Goal: Task Accomplishment & Management: Complete application form

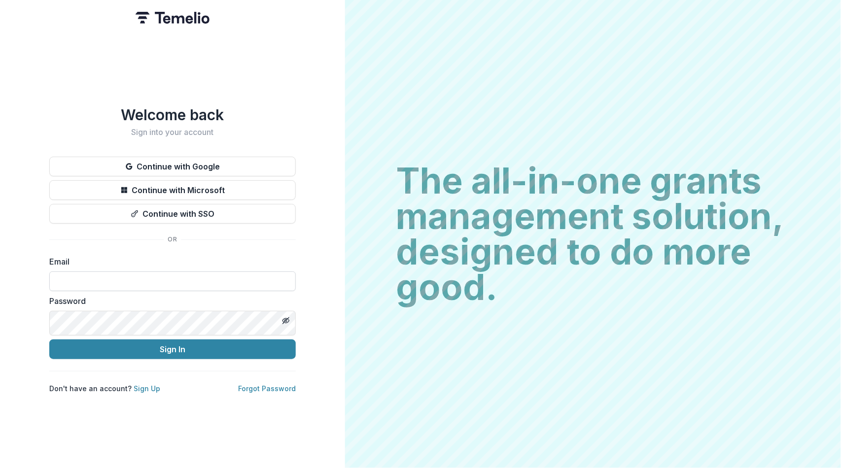
click at [69, 289] on input at bounding box center [172, 282] width 246 height 20
type input "**********"
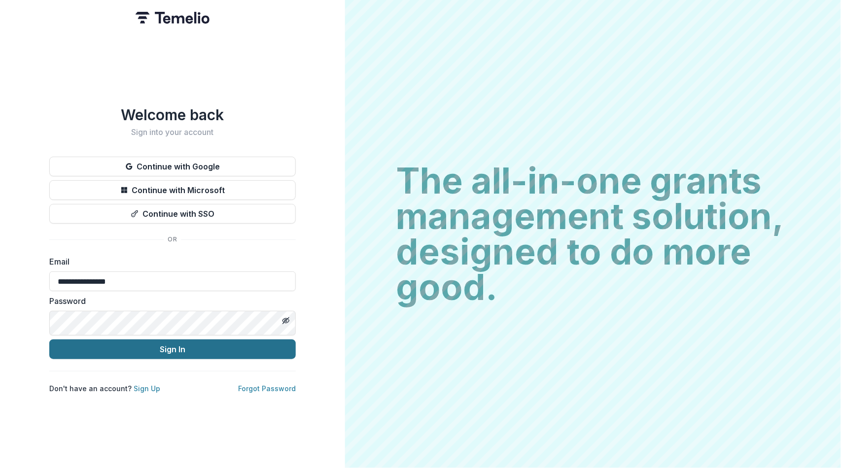
click at [133, 359] on button "Sign In" at bounding box center [172, 350] width 246 height 20
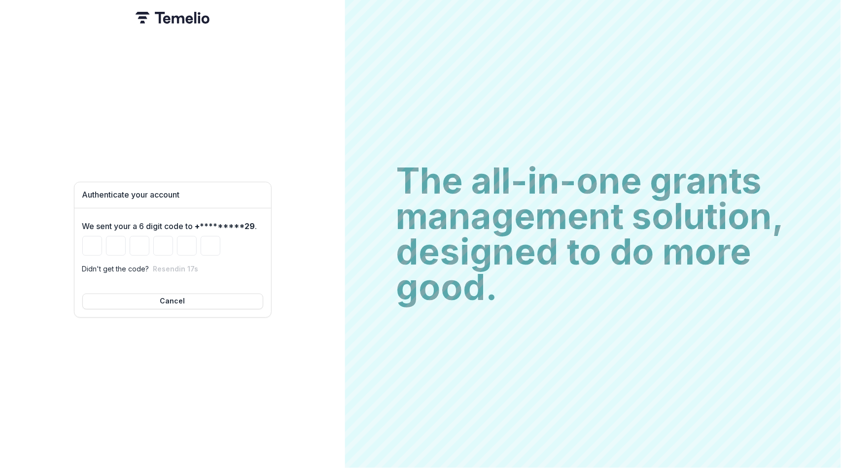
type input "*"
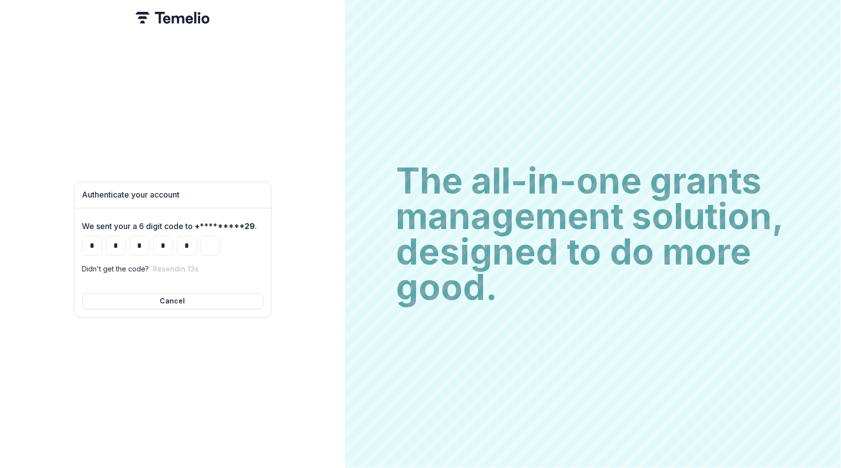
type input "*"
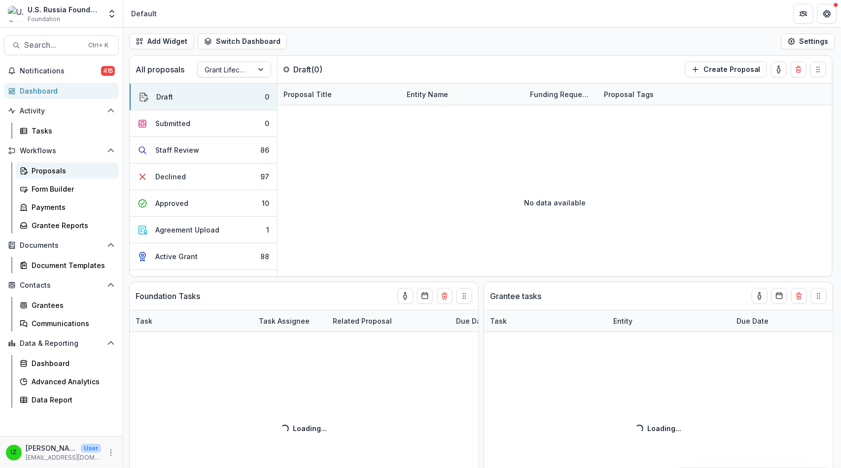
click at [66, 176] on div "Proposals" at bounding box center [71, 171] width 79 height 10
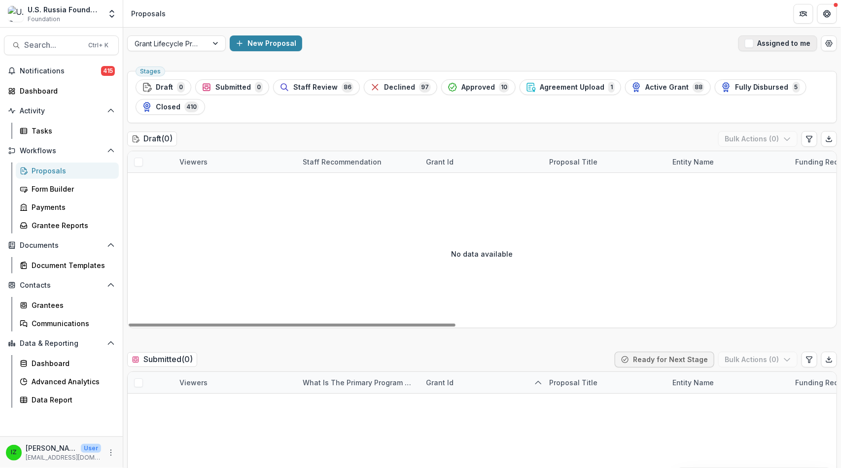
click at [745, 48] on span "button" at bounding box center [749, 43] width 9 height 9
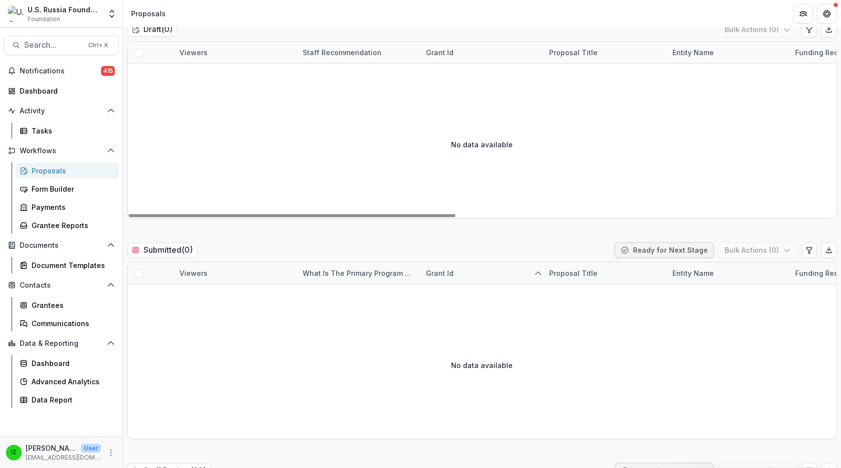
click at [64, 176] on div "Proposals" at bounding box center [71, 171] width 79 height 10
click at [52, 176] on div "Proposals" at bounding box center [71, 171] width 79 height 10
click at [56, 176] on div "Proposals" at bounding box center [71, 171] width 79 height 10
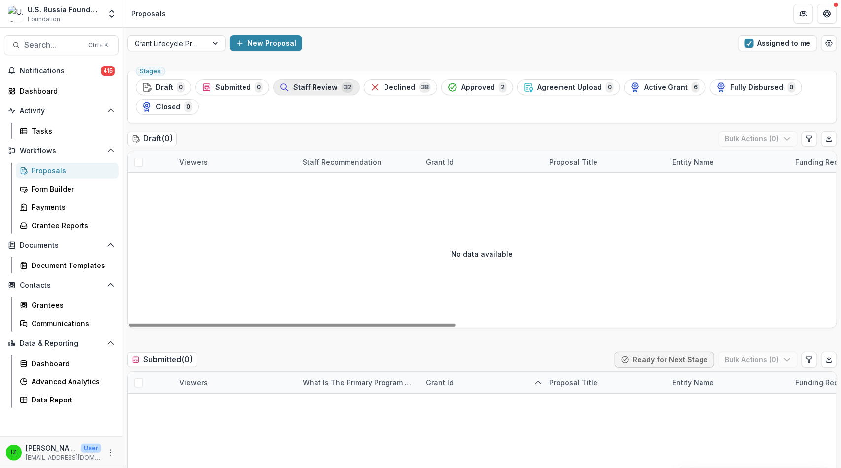
click at [338, 92] on span "Staff Review" at bounding box center [315, 87] width 44 height 8
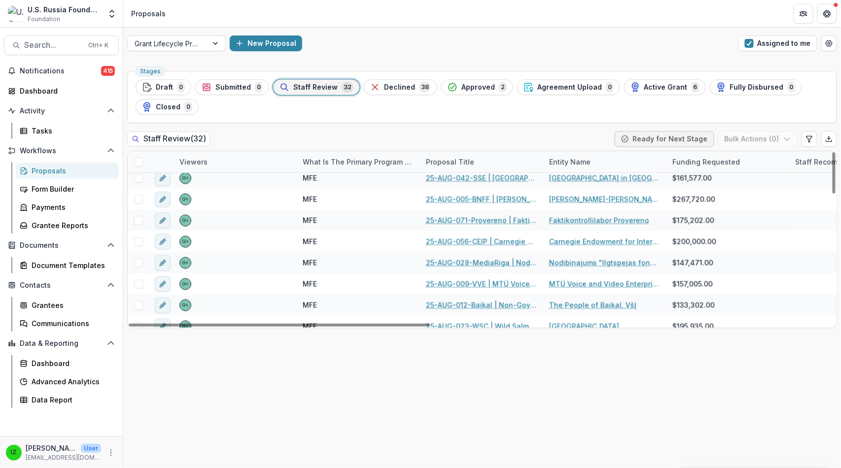
scroll to position [528, 0]
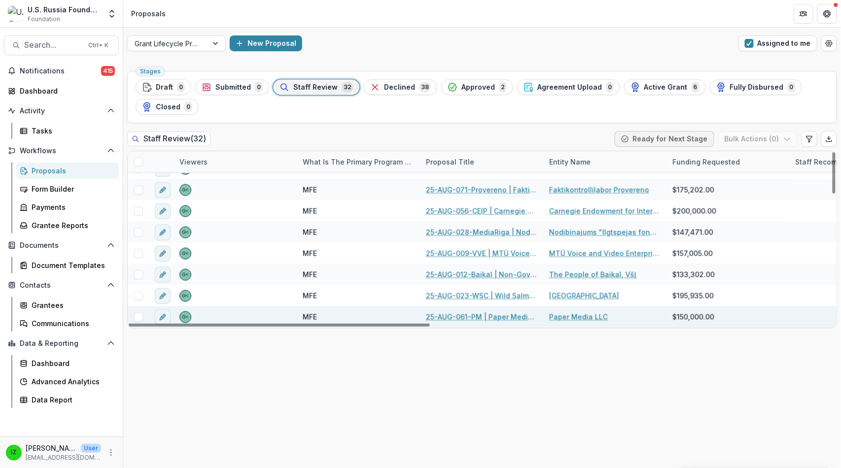
click at [484, 322] on link "25-AUG-061-PM | Paper Media LLC - 2025 - Grant Proposal Application ([DATE])" at bounding box center [481, 317] width 111 height 10
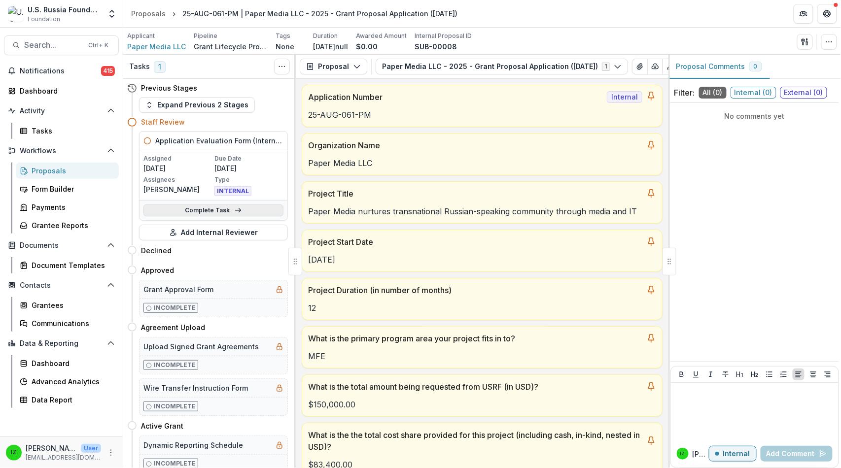
click at [182, 216] on link "Complete Task" at bounding box center [213, 211] width 140 height 12
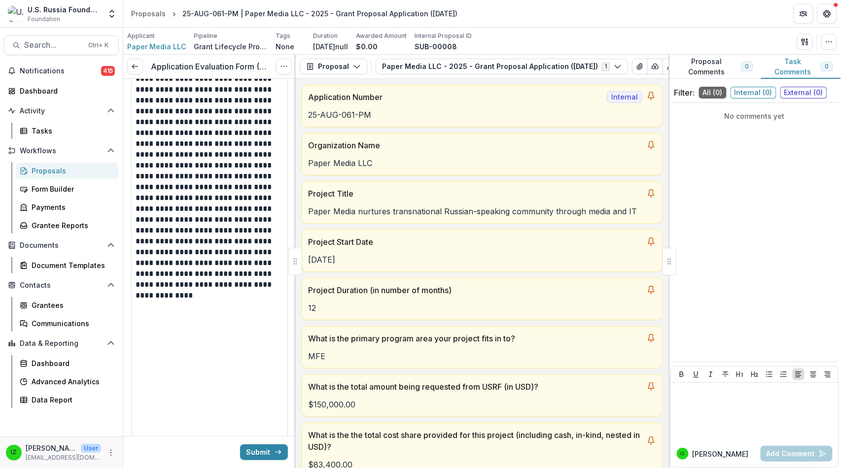
scroll to position [1314, 0]
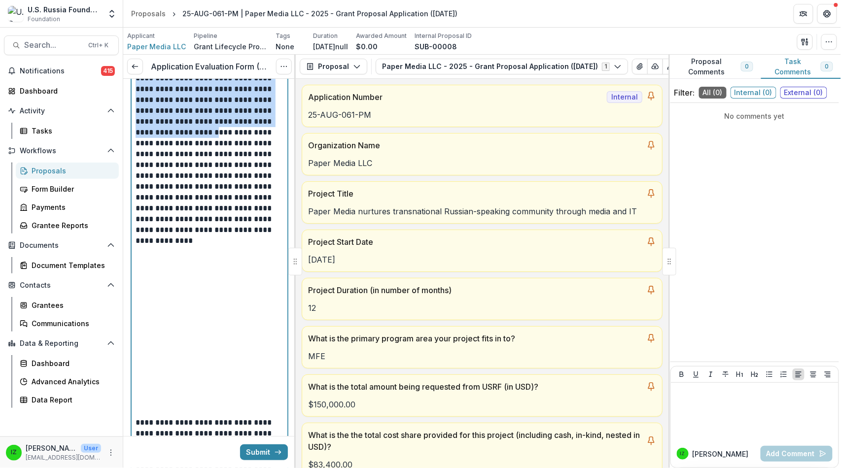
drag, startPoint x: 140, startPoint y: 204, endPoint x: 272, endPoint y: 416, distance: 249.6
click at [272, 416] on p "**********" at bounding box center [205, 207] width 139 height 420
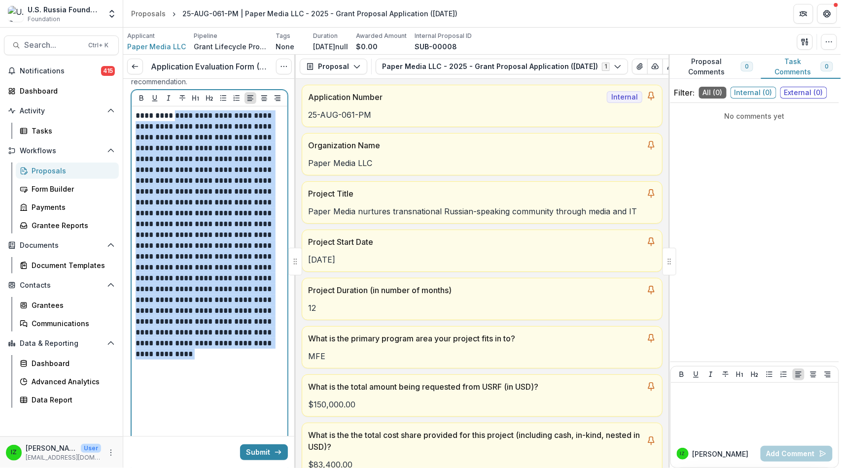
scroll to position [1183, 0]
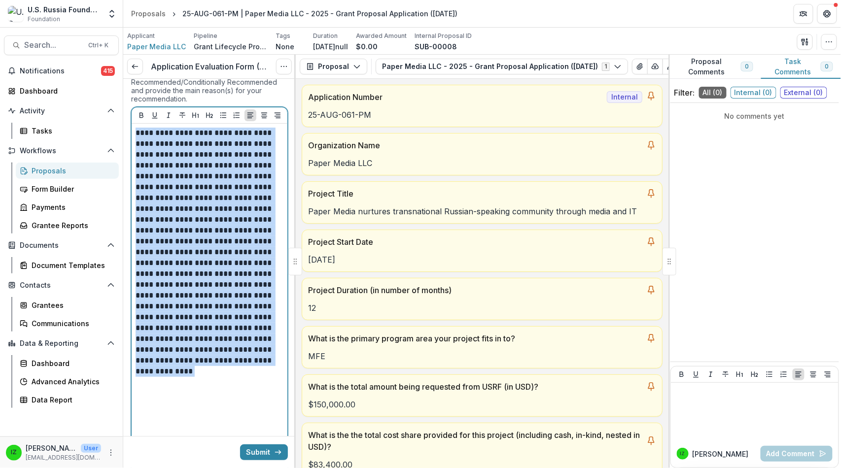
drag, startPoint x: 214, startPoint y: 333, endPoint x: 130, endPoint y: 341, distance: 84.1
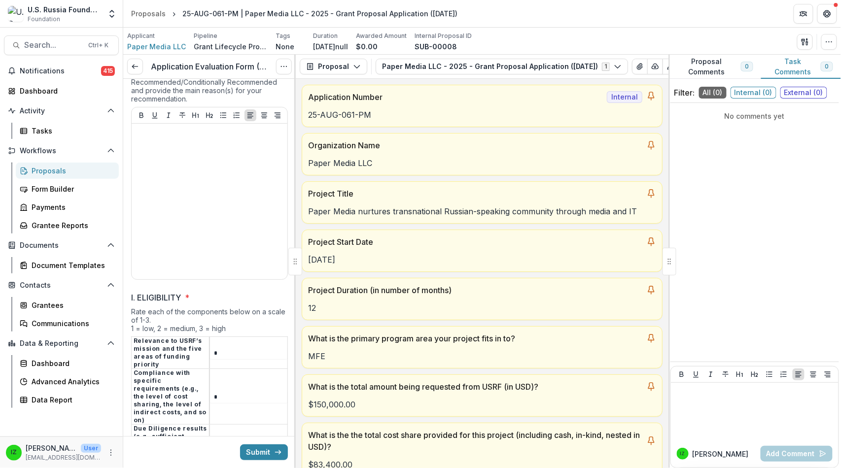
click at [277, 232] on div "Recommendation Write-up * Please specify: Recommended/Not Recommended/Partially…" at bounding box center [209, 164] width 157 height 239
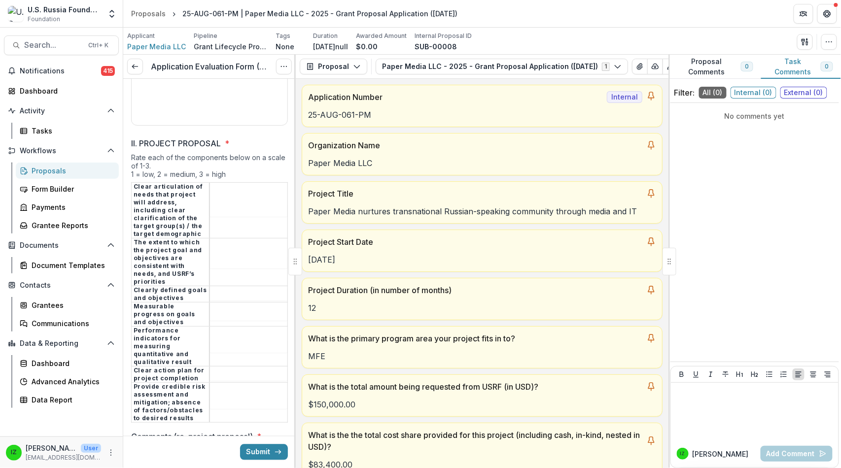
scroll to position [1840, 0]
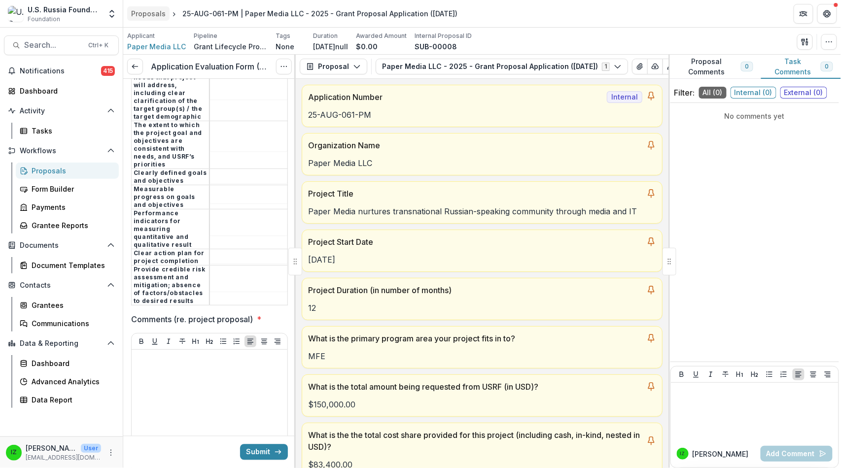
click at [162, 11] on div "Proposals" at bounding box center [148, 13] width 34 height 10
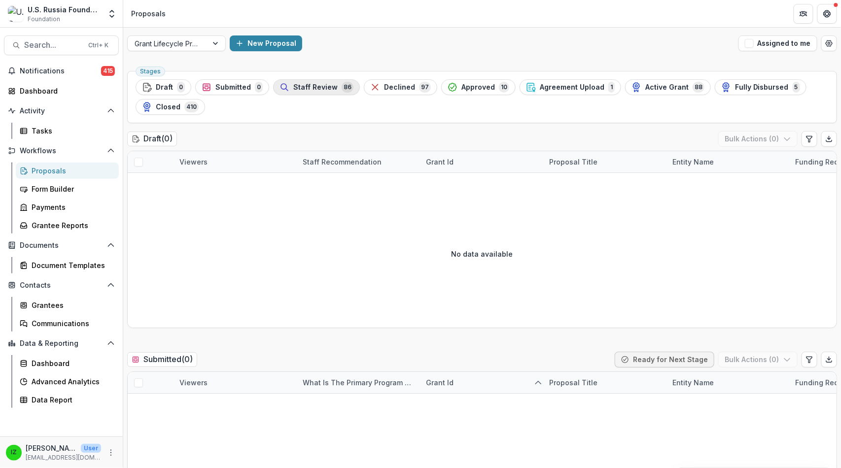
click at [338, 92] on span "Staff Review" at bounding box center [315, 87] width 44 height 8
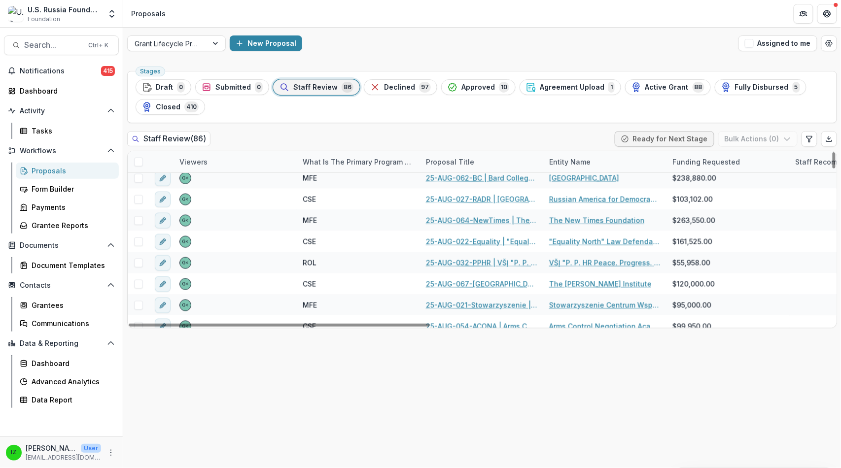
scroll to position [547, 0]
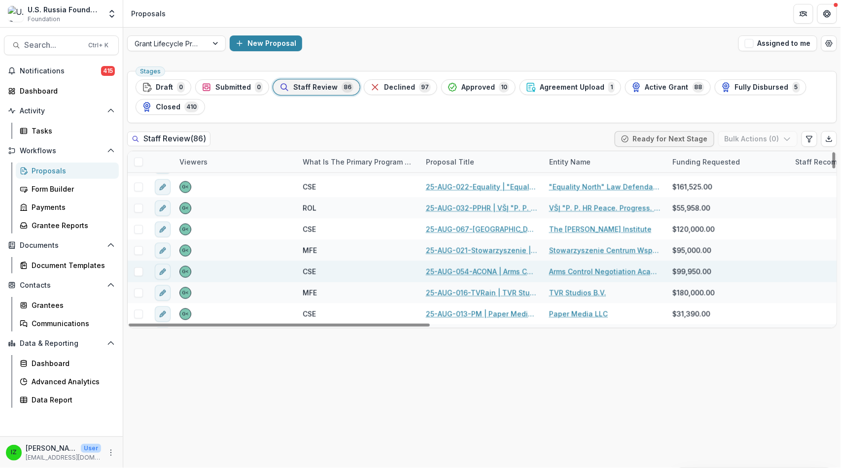
click at [483, 277] on link "25-AUG-054-ACONA | Arms Control Negotiation Academy - 2025 - Grant Proposal App…" at bounding box center [481, 272] width 111 height 10
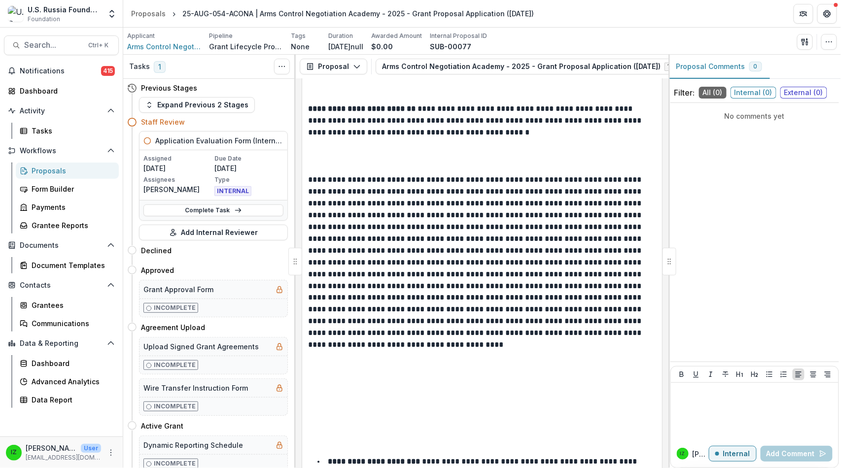
scroll to position [2835, 0]
